Goal: Task Accomplishment & Management: Complete application form

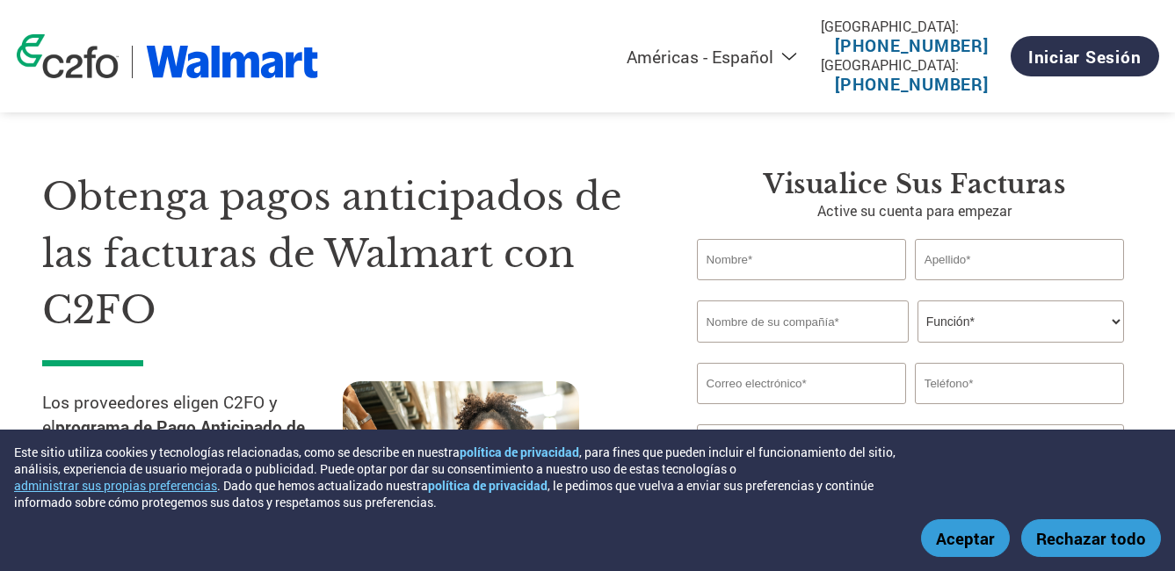
select select "es-MX"
click at [778, 263] on input "text" at bounding box center [801, 259] width 209 height 41
type input "j"
type input "[PERSON_NAME]"
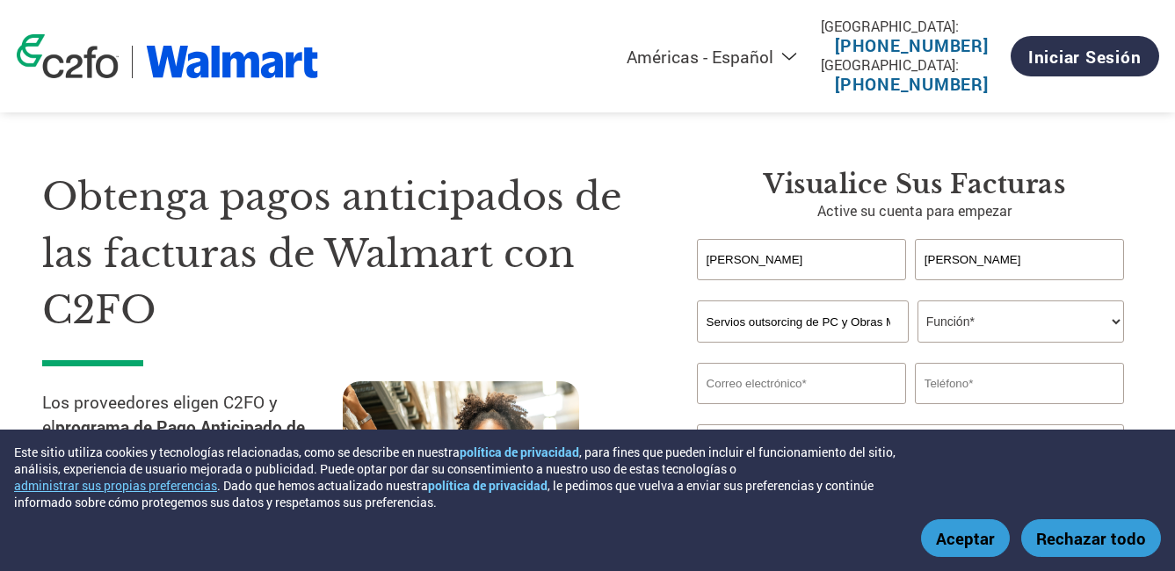
click at [1005, 319] on select "Función* Director financiero Interventor Gestor de créditos Director de finanza…" at bounding box center [1021, 322] width 207 height 42
drag, startPoint x: 708, startPoint y: 323, endPoint x: 947, endPoint y: 339, distance: 238.7
click at [947, 339] on div "Servios outsorcing de PC y Obras Menores en Construccion SPA Función* Director …" at bounding box center [915, 322] width 436 height 42
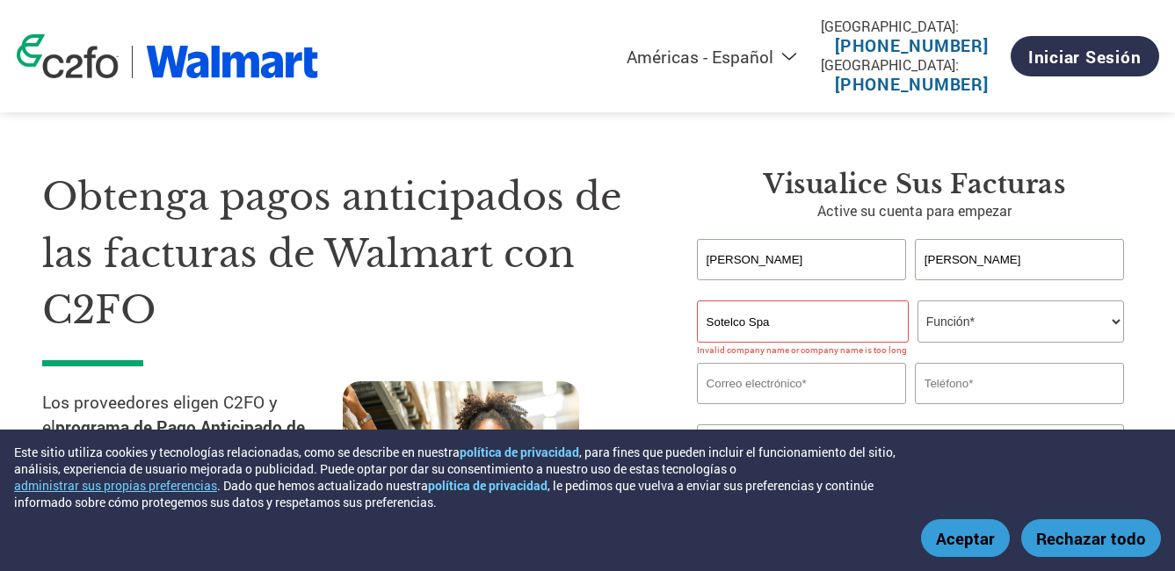
drag, startPoint x: 824, startPoint y: 333, endPoint x: 843, endPoint y: 361, distance: 34.1
click at [824, 333] on input "Sotelco Spa" at bounding box center [803, 322] width 212 height 42
type input "Sotelco Spa"
click at [958, 316] on select "Función* Director financiero Interventor Gestor de créditos Director de finanza…" at bounding box center [1021, 322] width 207 height 42
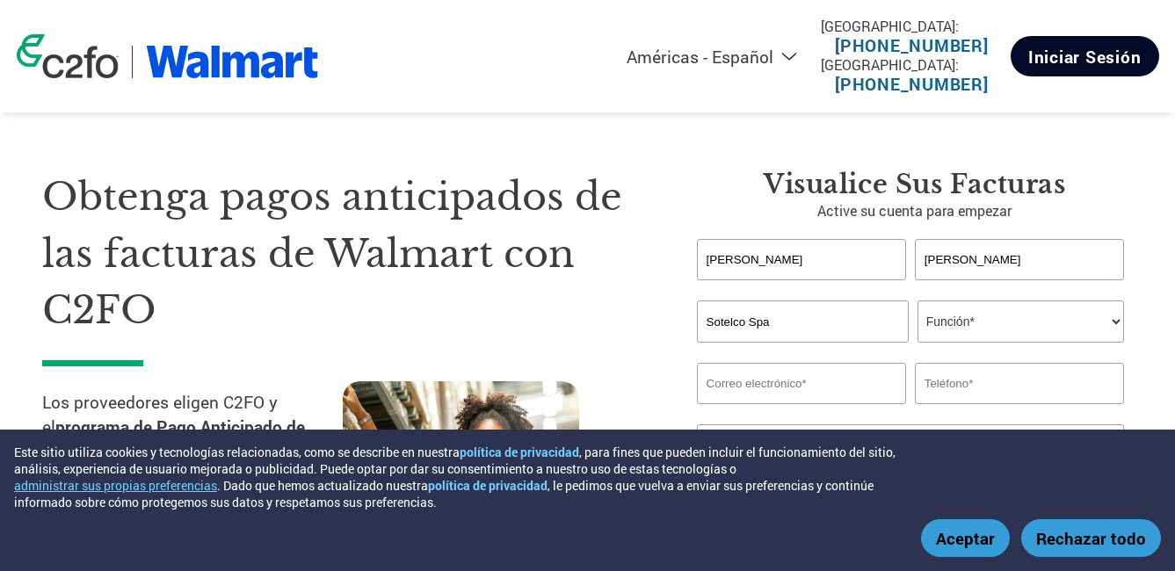
select select "CEO"
click at [918, 301] on select "Función* Director financiero Interventor Gestor de créditos Director de finanza…" at bounding box center [1021, 322] width 207 height 42
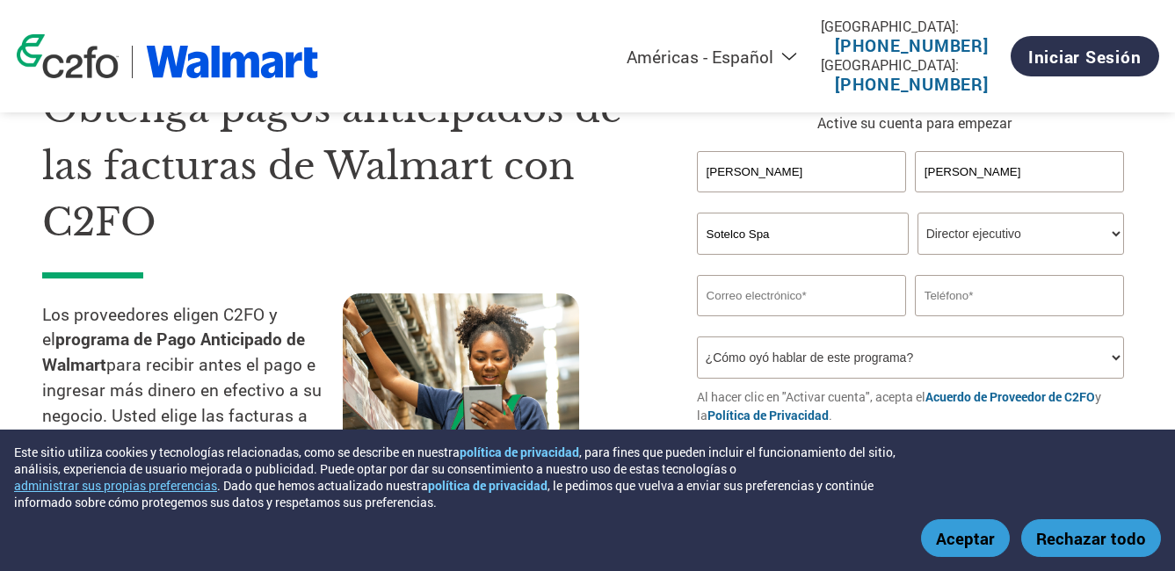
scroll to position [176, 0]
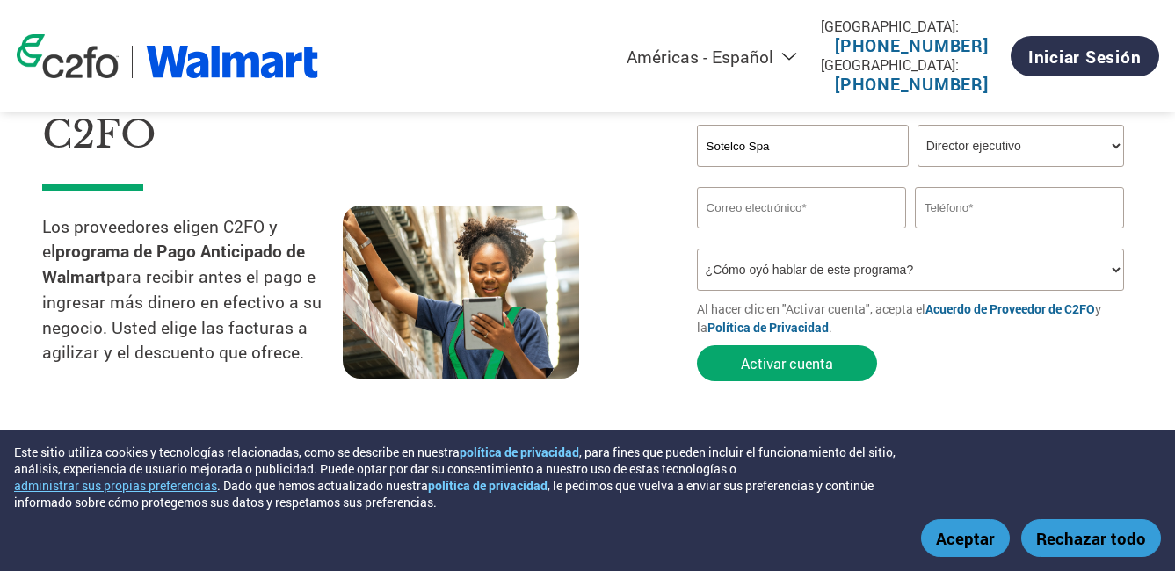
click at [737, 221] on input "email" at bounding box center [801, 207] width 209 height 41
type input "[EMAIL_ADDRESS][DOMAIN_NAME]"
type input "994495450"
click at [748, 274] on select "¿Cómo oyó hablar de este programa? Recibió una carta Correo electrónico Redes s…" at bounding box center [910, 270] width 427 height 42
select select "Email"
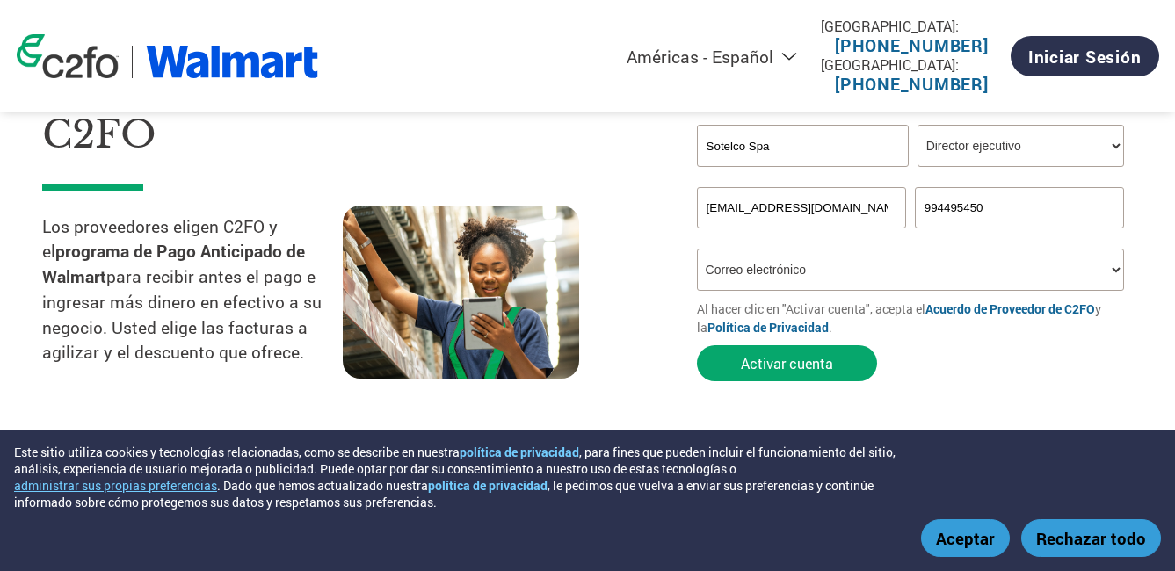
click at [697, 249] on select "¿Cómo oyó hablar de este programa? Recibió una carta Correo electrónico Redes s…" at bounding box center [910, 270] width 427 height 42
click at [778, 366] on button "Activar cuenta" at bounding box center [787, 363] width 180 height 36
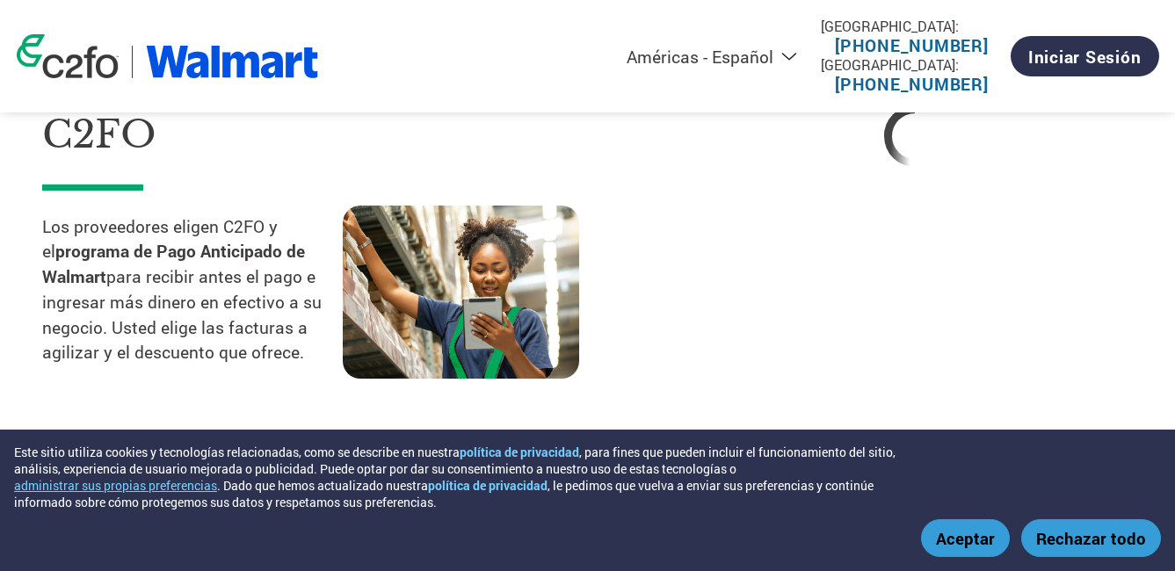
select select "es-MX"
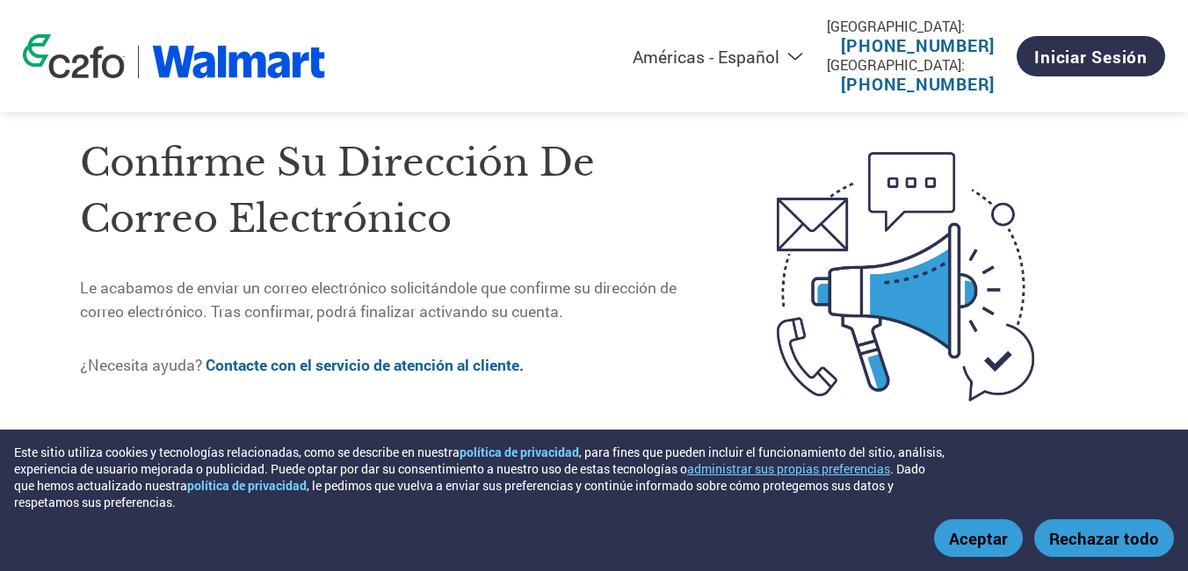
click at [994, 550] on button "Aceptar" at bounding box center [978, 538] width 89 height 38
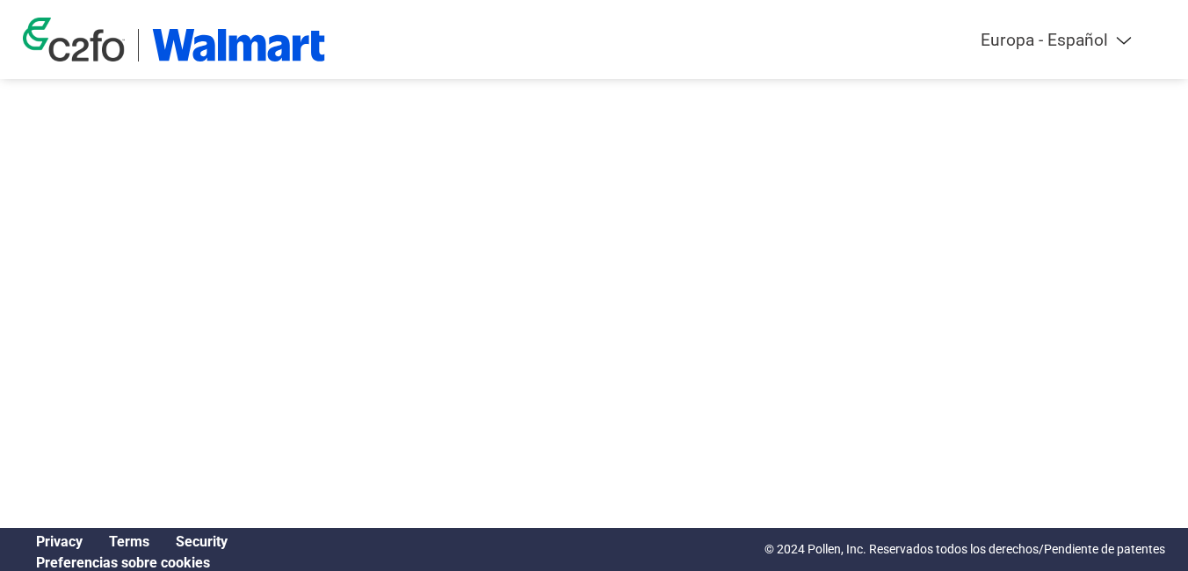
select select "es-ES"
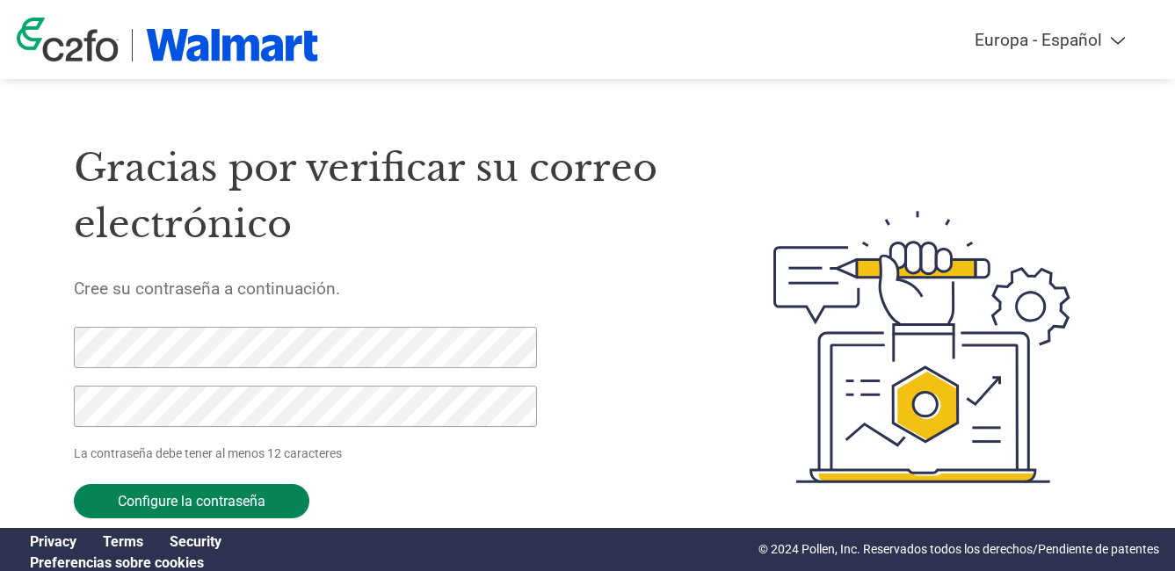
click at [252, 505] on input "Configure la contraseña" at bounding box center [192, 501] width 236 height 34
